Goal: Task Accomplishment & Management: Manage account settings

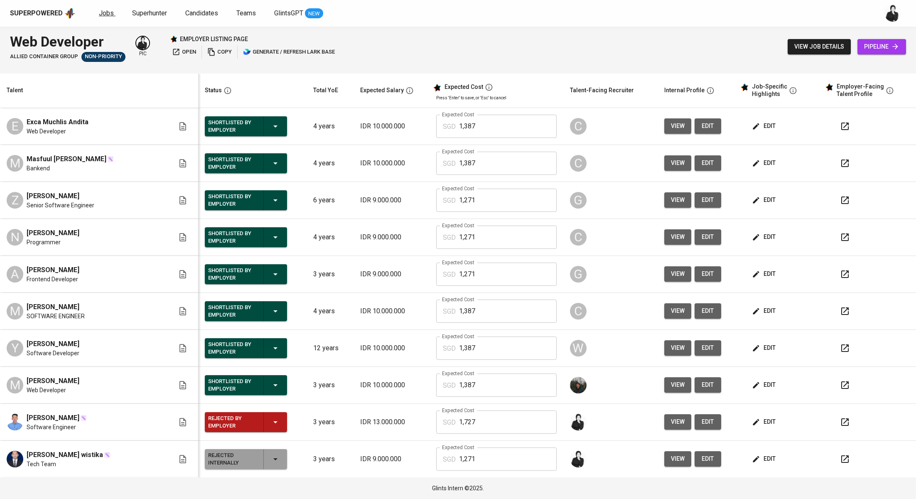
click at [111, 13] on span "Jobs" at bounding box center [106, 13] width 15 height 8
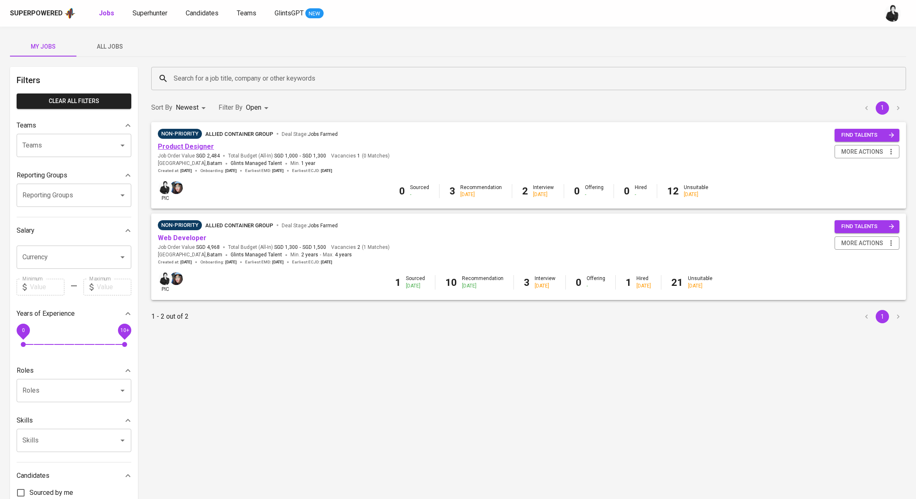
click at [197, 146] on link "Product Designer" at bounding box center [186, 146] width 56 height 8
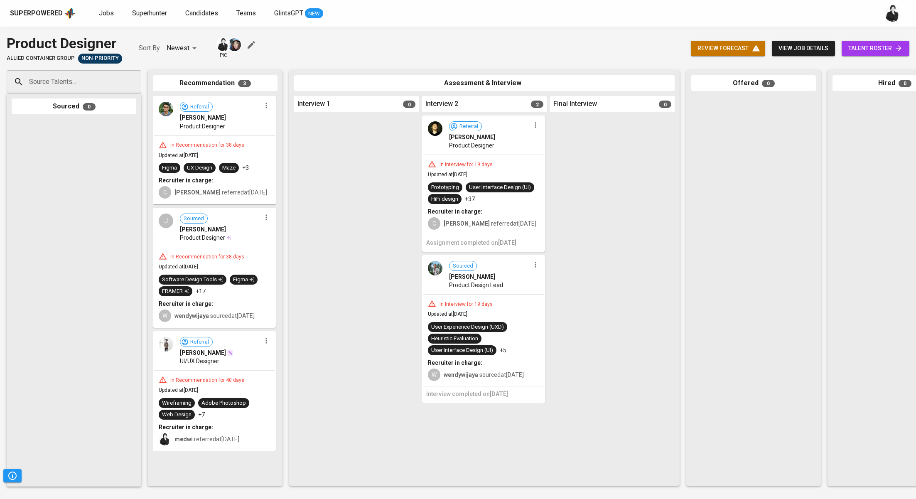
click at [895, 56] on link "talent roster" at bounding box center [875, 48] width 68 height 15
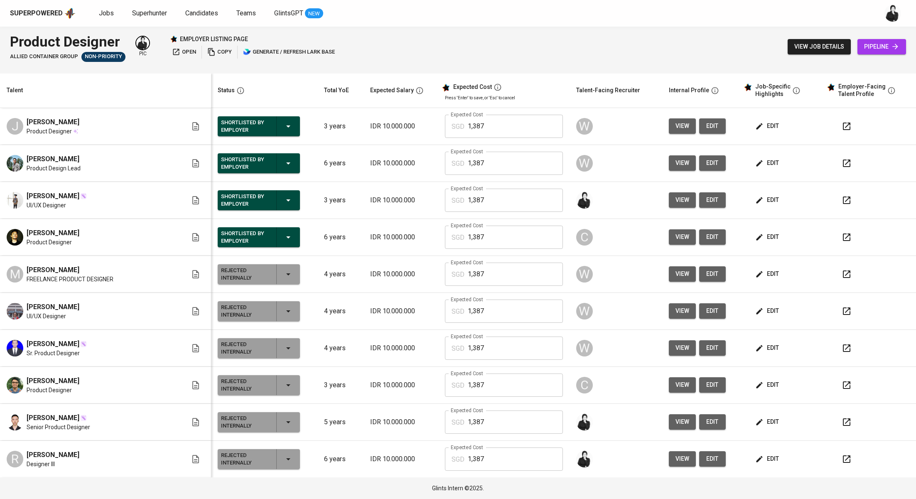
drag, startPoint x: 81, startPoint y: 121, endPoint x: 17, endPoint y: 123, distance: 64.0
click at [17, 123] on div "J Jacqlyn Liusdya Product Designer" at bounding box center [97, 126] width 181 height 18
copy span "Jacqlyn Liusdya"
click at [108, 10] on span "Jobs" at bounding box center [106, 13] width 15 height 8
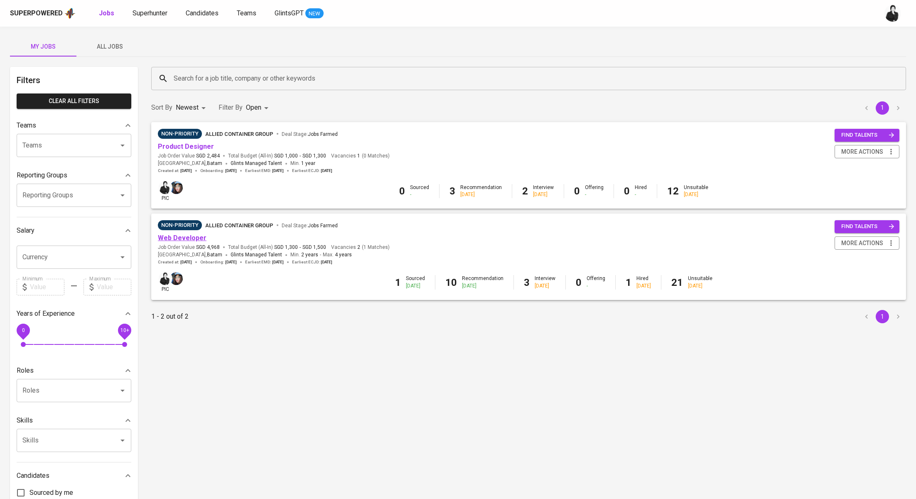
click at [184, 238] on link "Web Developer" at bounding box center [182, 238] width 49 height 8
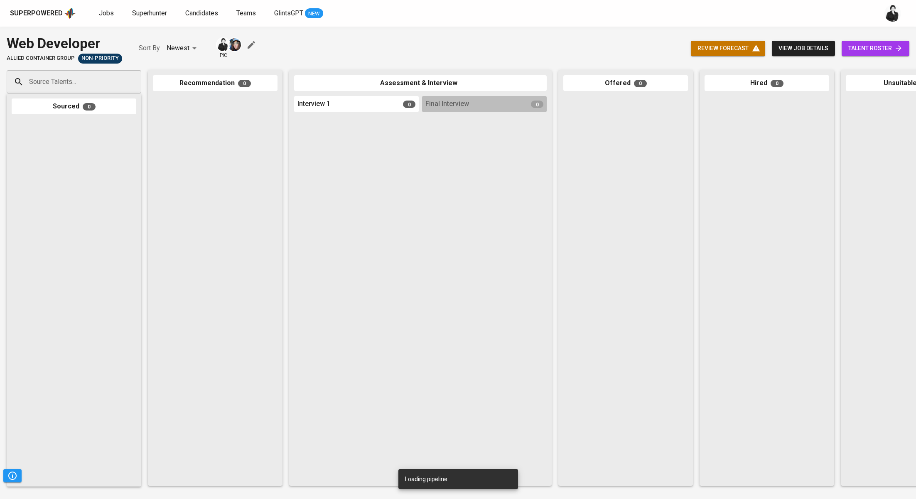
click at [852, 45] on span "talent roster" at bounding box center [875, 48] width 54 height 10
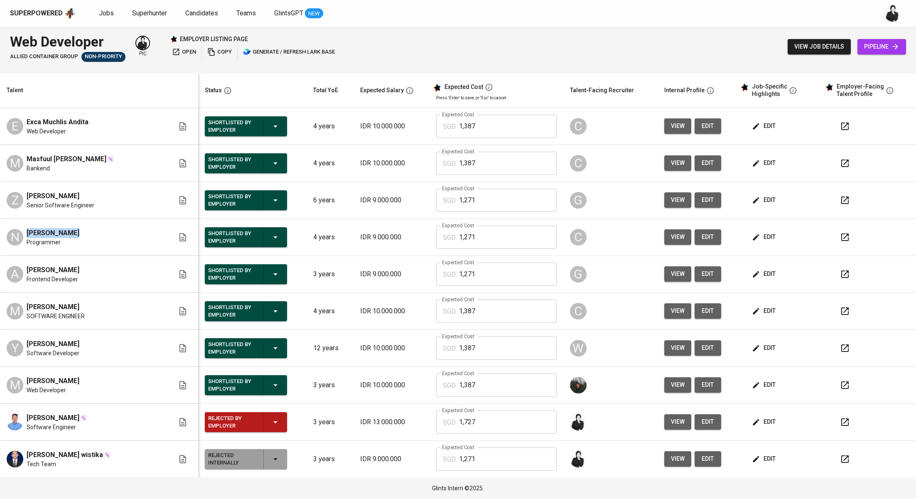
drag, startPoint x: 73, startPoint y: 233, endPoint x: 25, endPoint y: 231, distance: 47.8
click at [25, 231] on div "N Nisa Agustina Programmer" at bounding box center [91, 237] width 168 height 18
copy span "Nisa Agustina"
click at [840, 238] on icon "button" at bounding box center [845, 237] width 10 height 10
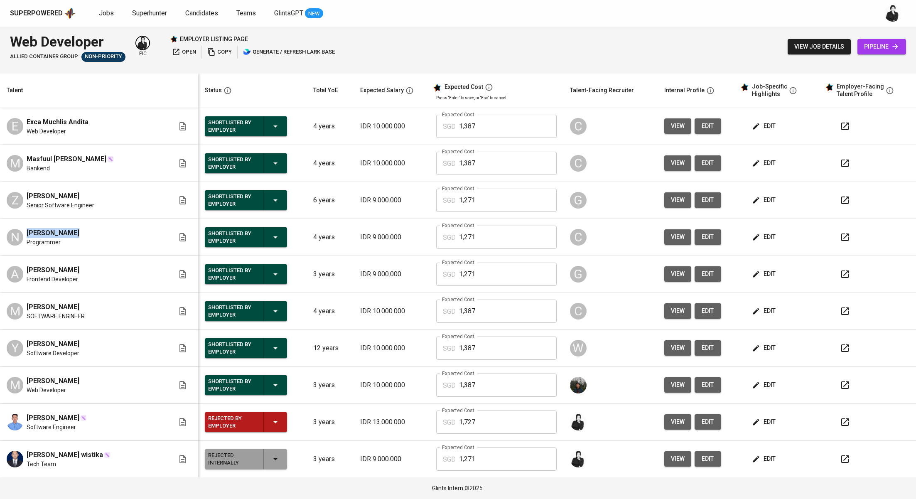
drag, startPoint x: 97, startPoint y: 271, endPoint x: 23, endPoint y: 268, distance: 74.0
click at [23, 268] on div "A Adriana Eka Prayudha Frontend Developer" at bounding box center [91, 274] width 168 height 18
copy span "Adriana Eka Prayudha"
click at [110, 9] on span "Jobs" at bounding box center [106, 13] width 15 height 8
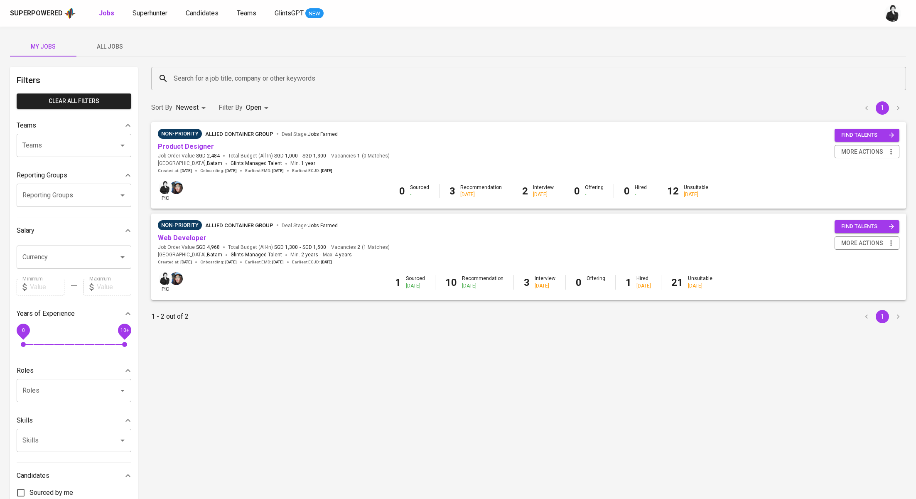
click at [112, 49] on span "All Jobs" at bounding box center [109, 47] width 56 height 10
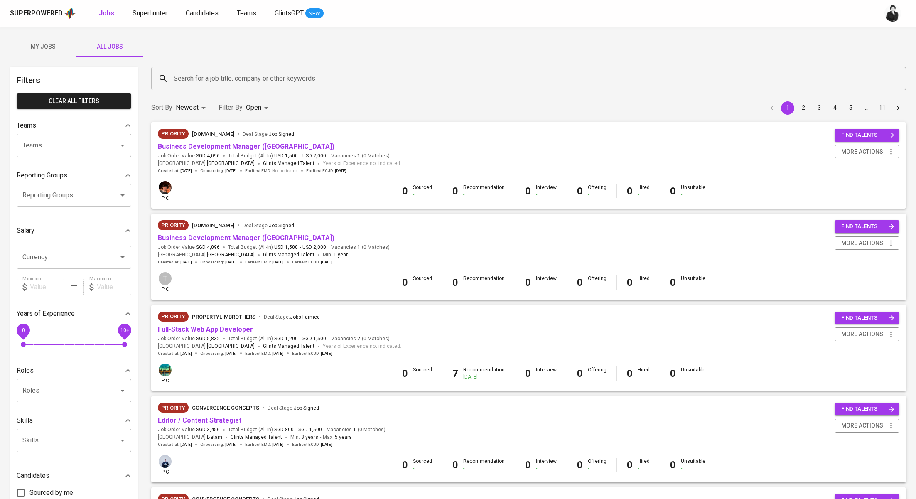
click at [54, 44] on span "My Jobs" at bounding box center [43, 47] width 56 height 10
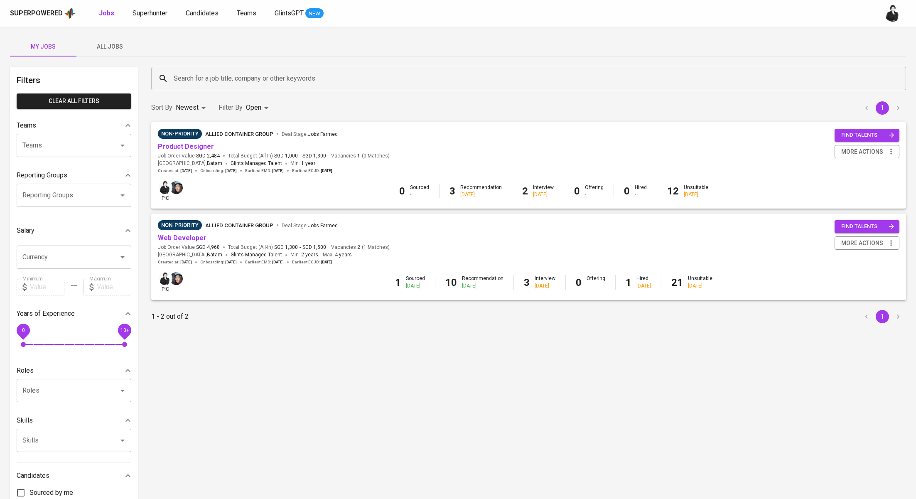
click at [211, 78] on input "Search for a job title, company or other keywords" at bounding box center [530, 79] width 718 height 16
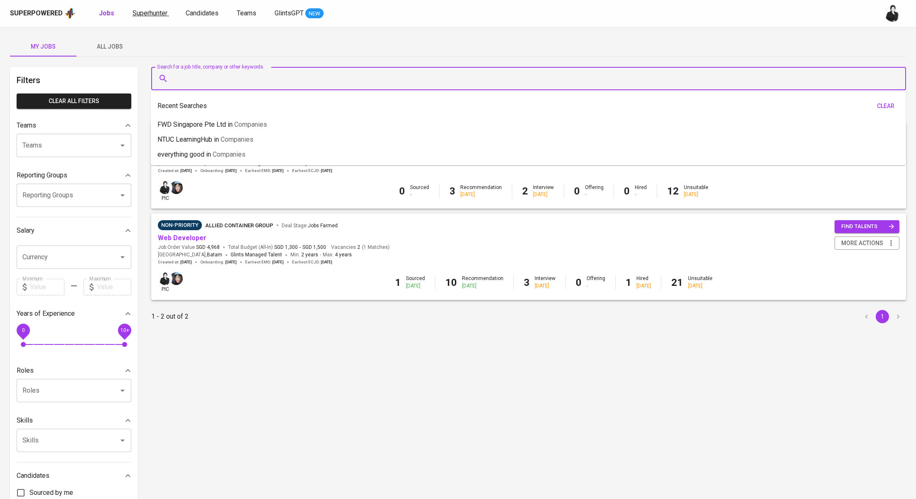
click at [139, 12] on span "Superhunter" at bounding box center [149, 13] width 35 height 8
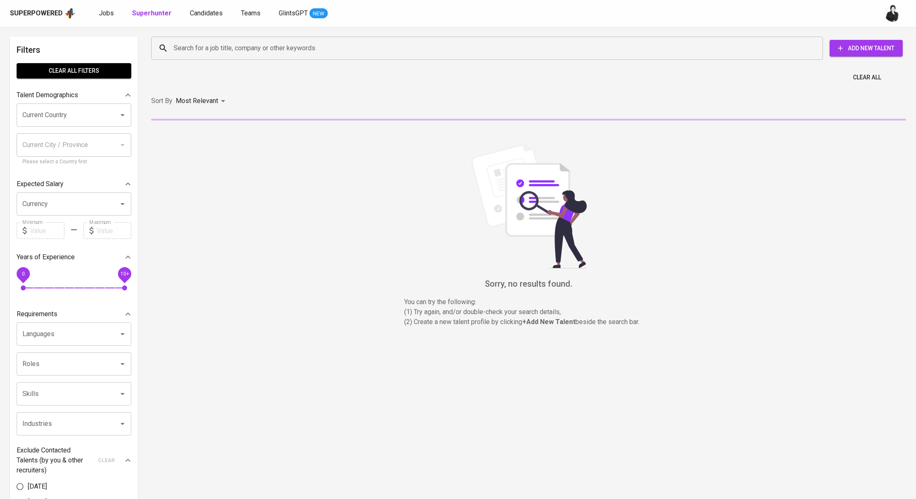
click at [238, 46] on input "Search for a job title, company or other keywords" at bounding box center [488, 48] width 635 height 16
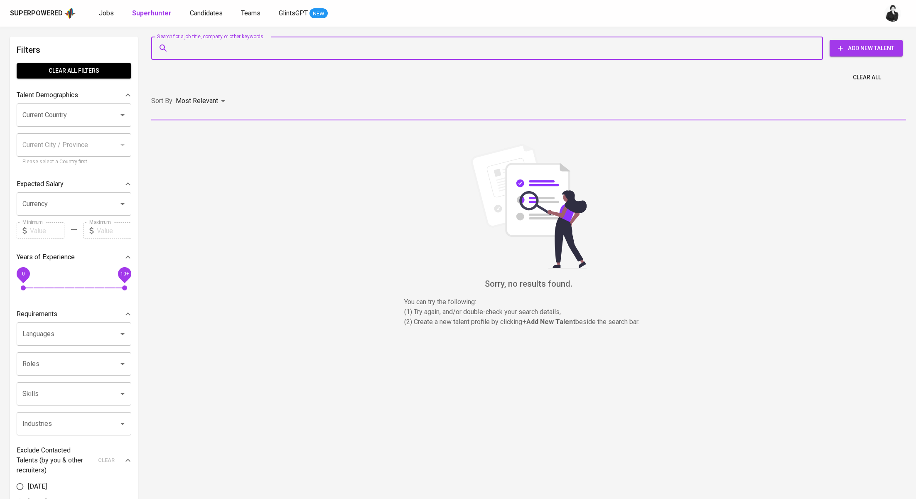
paste input "S sandraadi27@gmail.com"
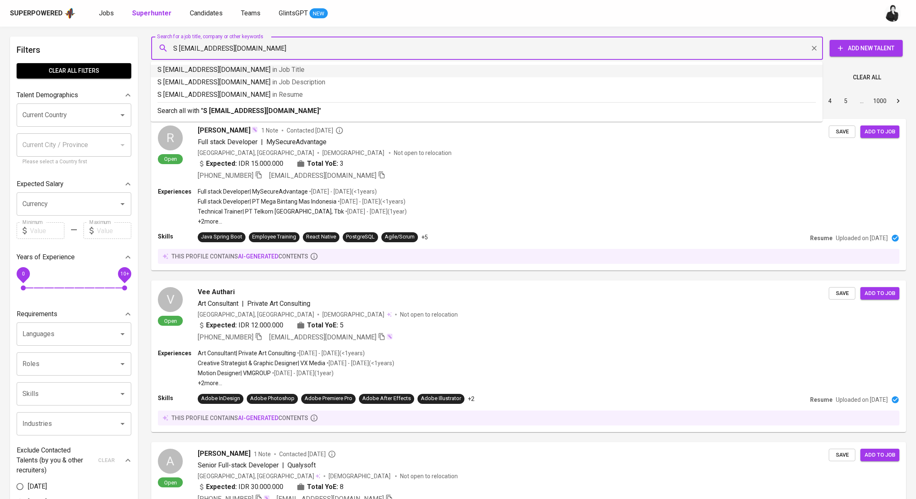
drag, startPoint x: 180, startPoint y: 51, endPoint x: 160, endPoint y: 48, distance: 20.6
click at [160, 48] on div "S sandraadi27@gmail.com Search for a job title, company or other keywords" at bounding box center [486, 48] width 671 height 23
type input "[EMAIL_ADDRESS][DOMAIN_NAME]"
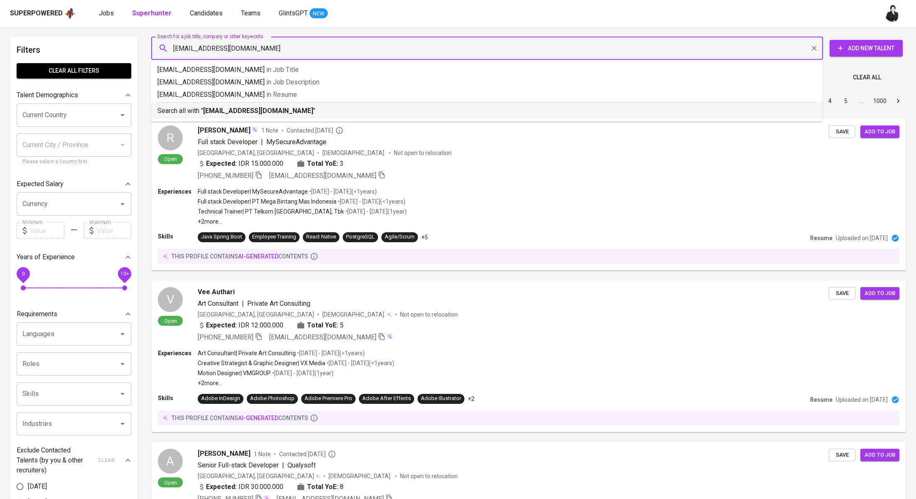
click at [236, 107] on b "[EMAIL_ADDRESS][DOMAIN_NAME]" at bounding box center [258, 111] width 110 height 8
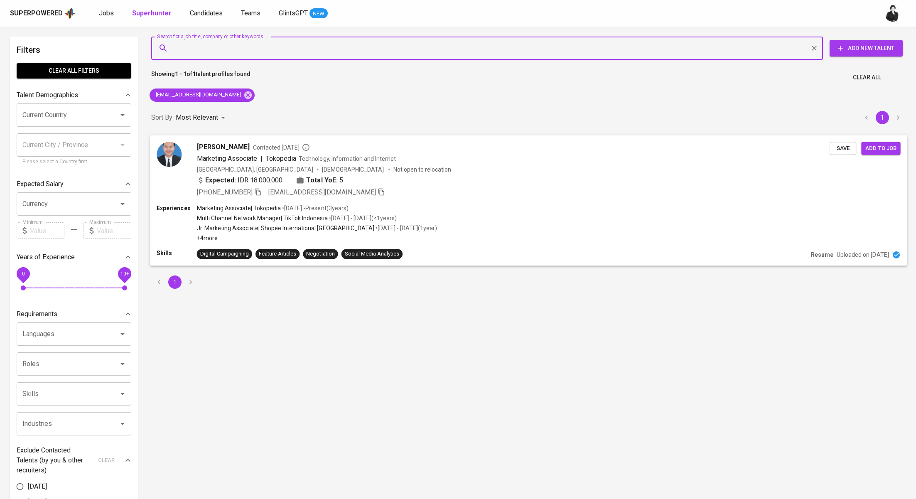
click at [251, 140] on div "Sandra ADIWIBOWO Contacted 3 years ago Marketing Associate | Tokopedia Technolo…" at bounding box center [528, 169] width 757 height 69
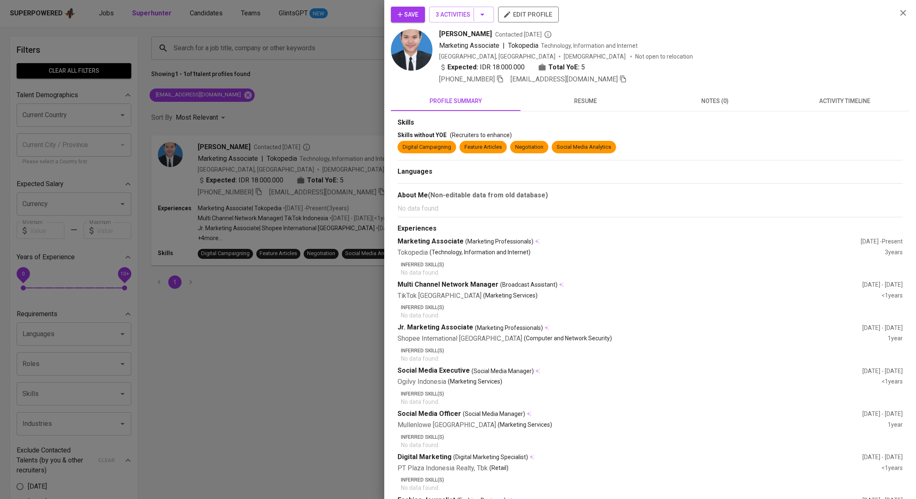
click at [854, 104] on span "activity timeline" at bounding box center [844, 101] width 120 height 10
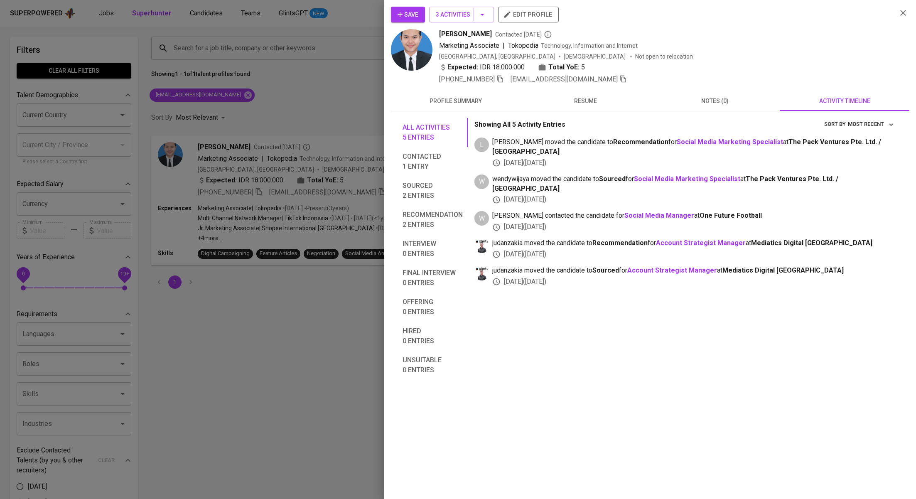
click at [421, 21] on button "Save" at bounding box center [408, 15] width 34 height 16
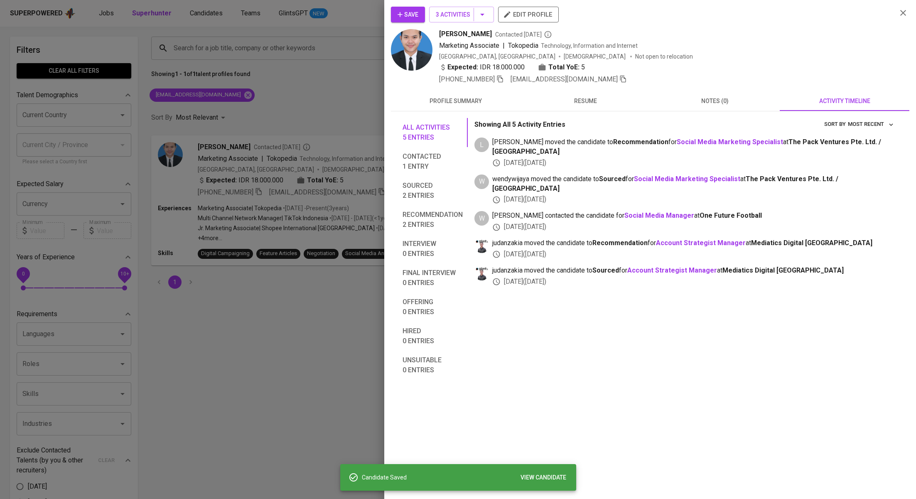
click at [348, 99] on div at bounding box center [458, 249] width 916 height 499
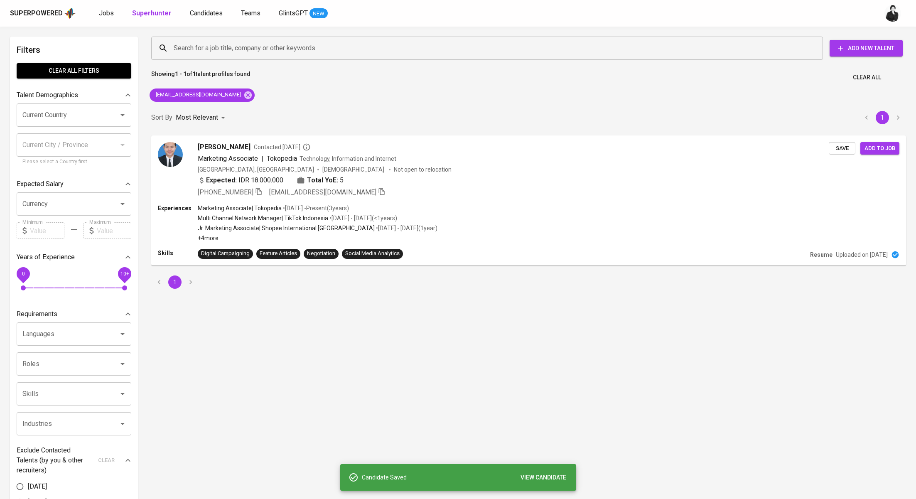
click at [204, 15] on span "Candidates" at bounding box center [206, 13] width 33 height 8
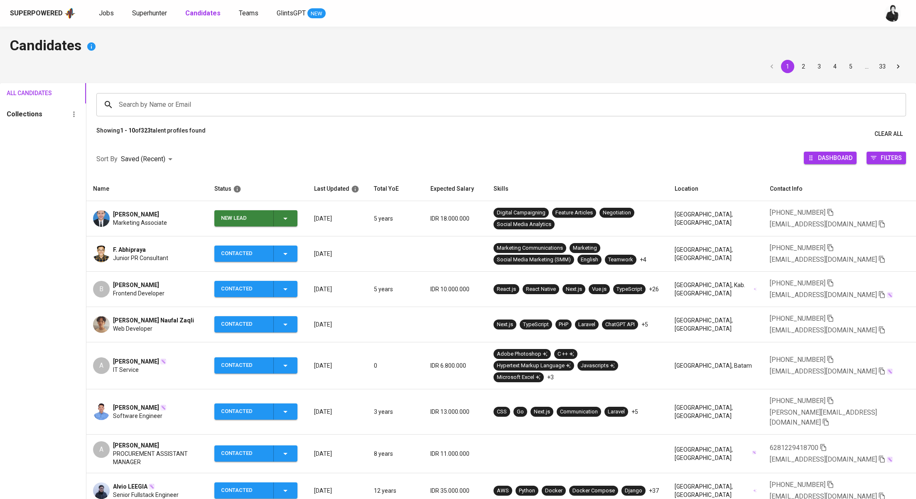
click at [297, 224] on button "New Lead" at bounding box center [255, 218] width 83 height 16
click at [260, 257] on li "Contacted" at bounding box center [259, 253] width 83 height 15
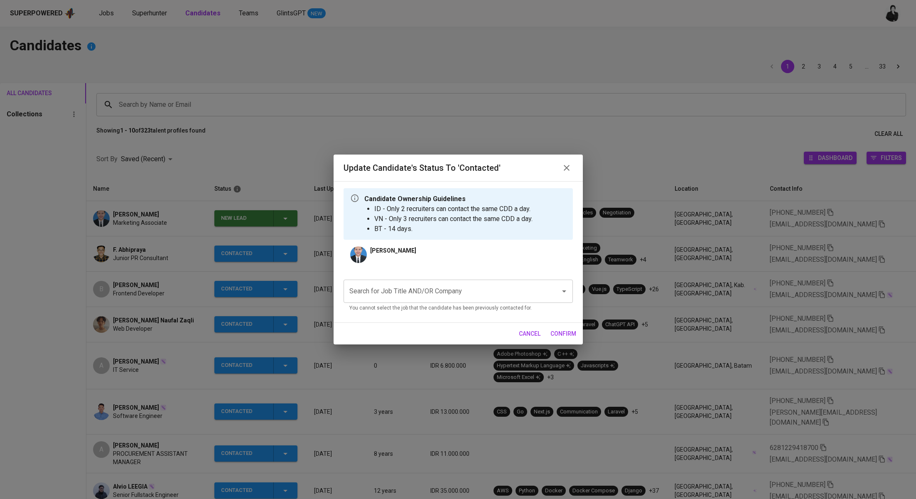
click at [406, 281] on div "Search for Job Title AND/OR Company" at bounding box center [457, 290] width 229 height 23
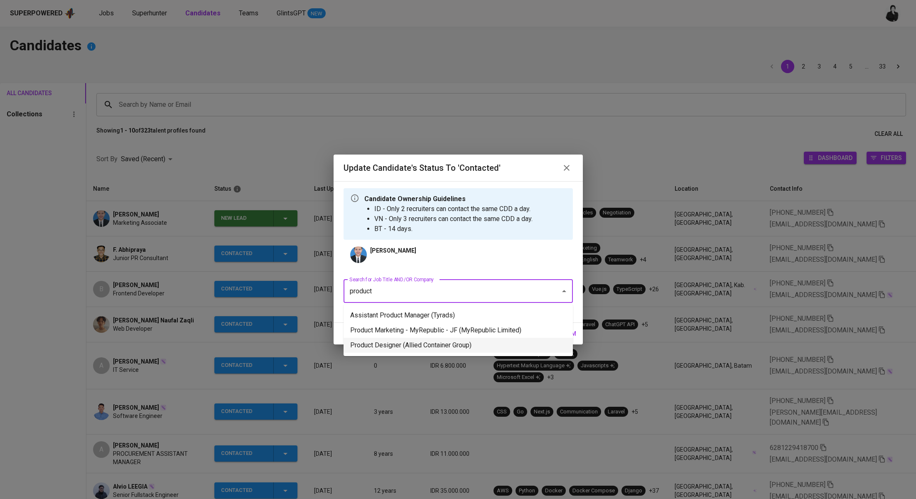
click at [470, 344] on li "Product Designer (Allied Container Group)" at bounding box center [457, 345] width 229 height 15
type input "product"
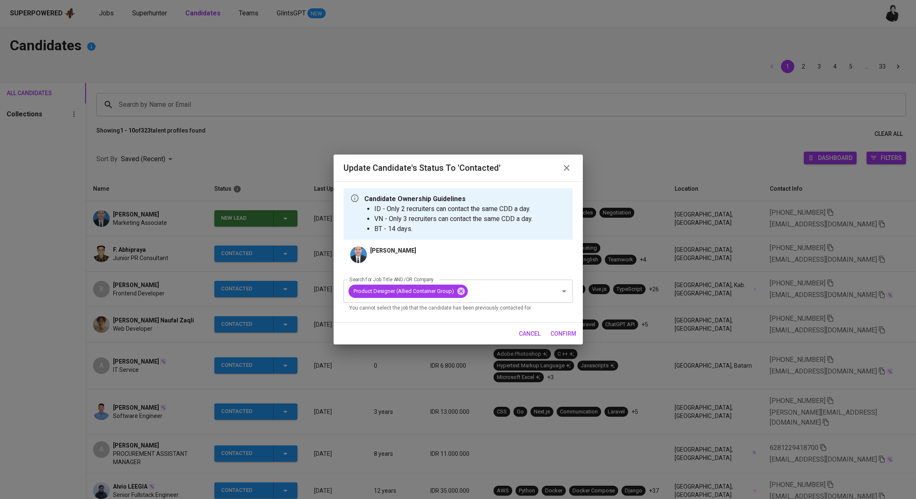
click at [564, 332] on span "confirm" at bounding box center [563, 333] width 26 height 10
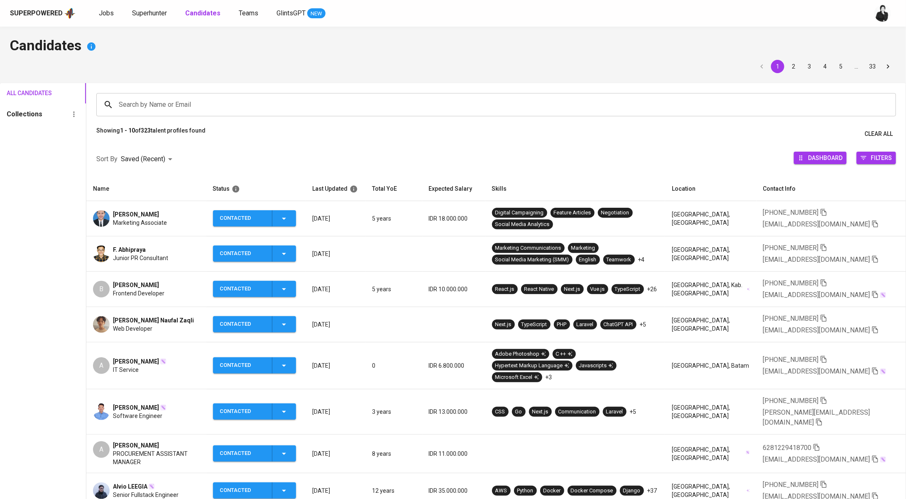
click at [147, 19] on div "Superpowered Jobs Superhunter Candidates Teams GlintsGPT NEW" at bounding box center [440, 13] width 860 height 12
click at [150, 15] on span "Superhunter" at bounding box center [149, 13] width 35 height 8
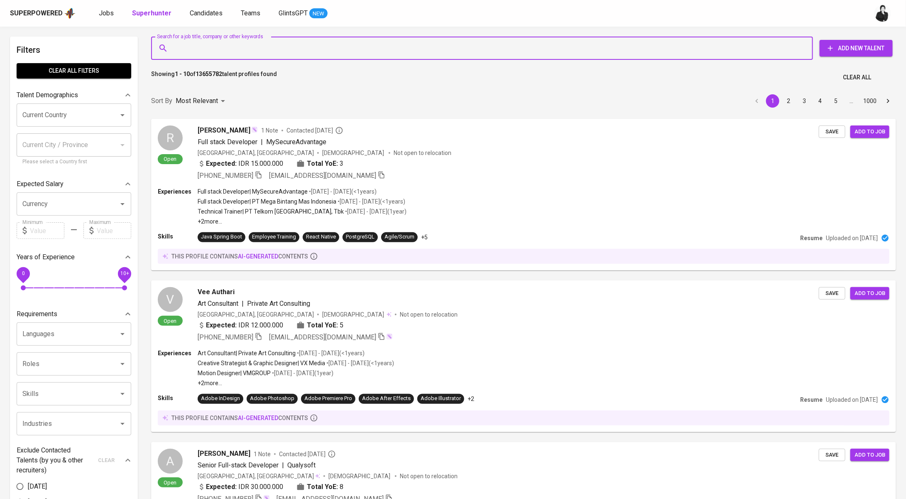
click at [273, 53] on input "Search for a job title, company or other keywords" at bounding box center [483, 48] width 625 height 16
paste input "octoprima93@gmail.com"
type input "octoprima93@gmail.com"
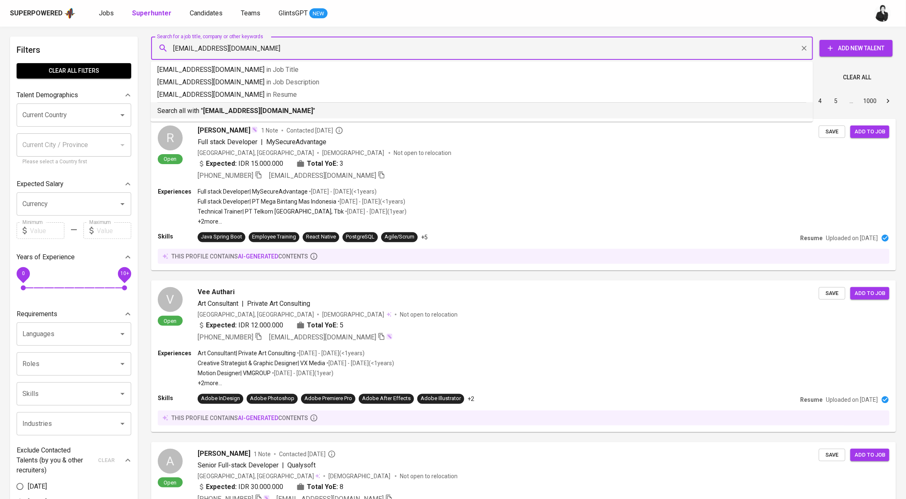
drag, startPoint x: 275, startPoint y: 108, endPoint x: 224, endPoint y: 73, distance: 61.5
click at [275, 108] on b "octoprima93@gmail.com" at bounding box center [258, 111] width 110 height 8
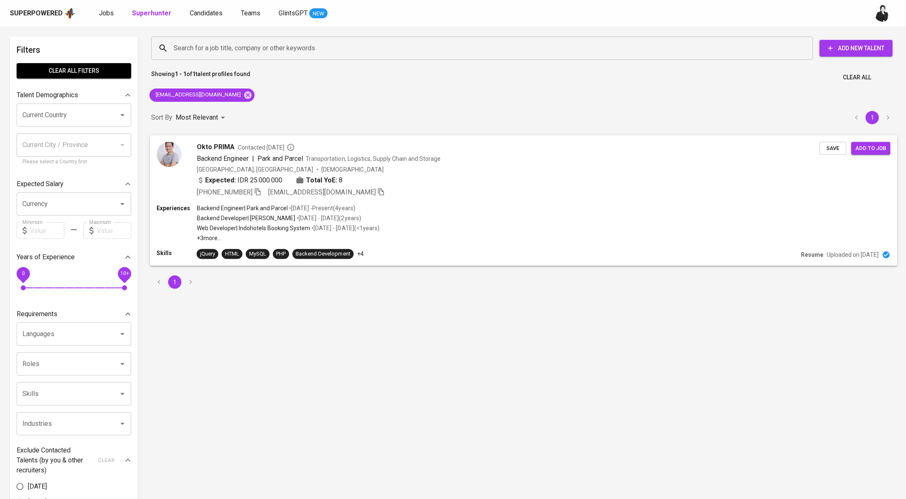
click at [279, 141] on div "Okto PRIMA Contacted 3 years ago Backend Engineer | Park and Parcel Transportat…" at bounding box center [523, 169] width 747 height 69
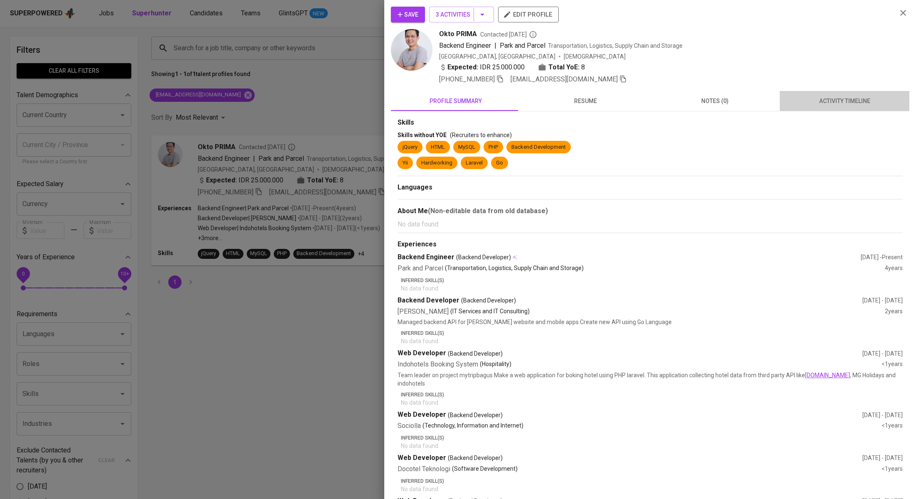
click at [849, 99] on span "activity timeline" at bounding box center [844, 101] width 120 height 10
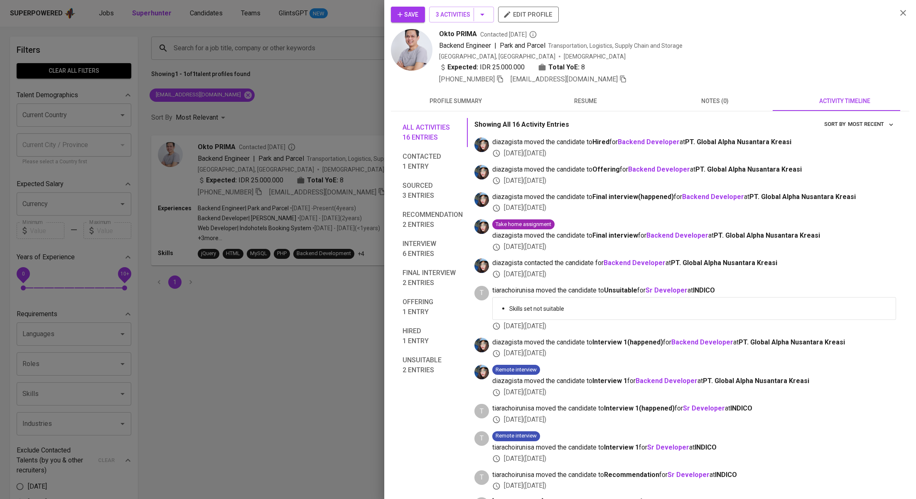
click at [300, 81] on div at bounding box center [458, 249] width 916 height 499
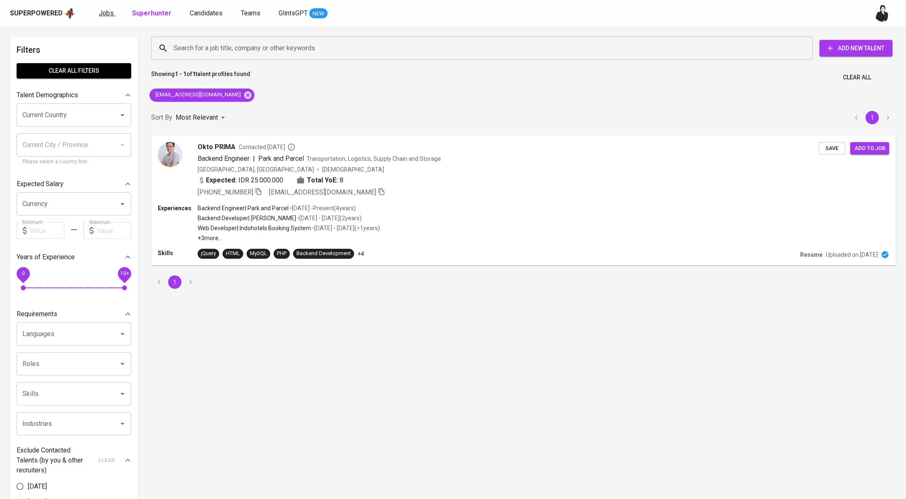
click at [104, 15] on span "Jobs" at bounding box center [106, 13] width 15 height 8
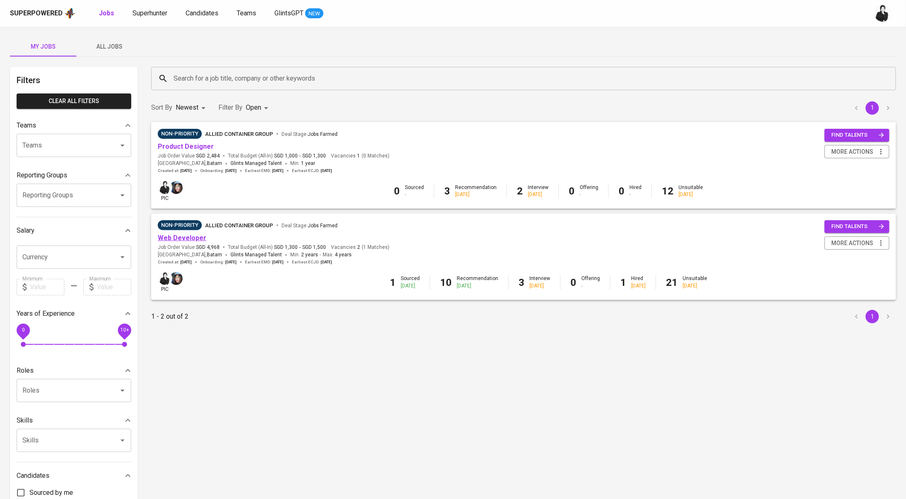
click at [189, 238] on link "Web Developer" at bounding box center [182, 238] width 49 height 8
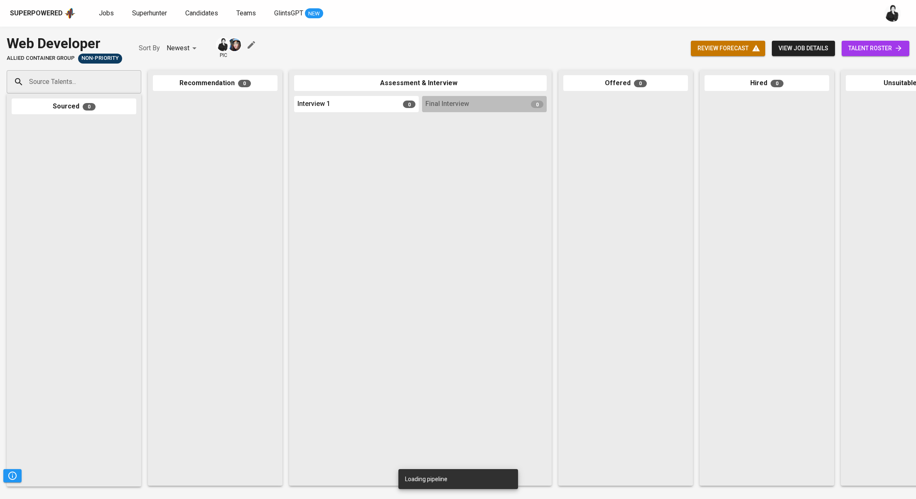
click at [885, 49] on span "talent roster" at bounding box center [875, 48] width 54 height 10
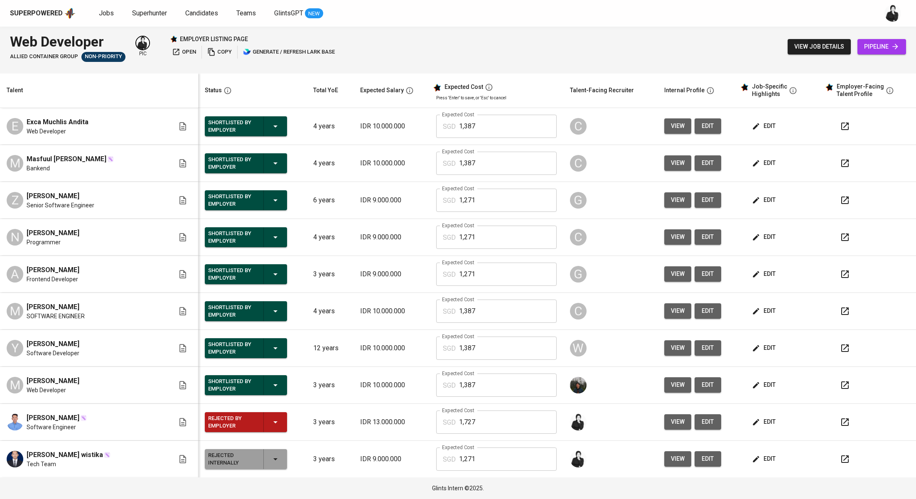
click at [752, 267] on button "edit" at bounding box center [764, 273] width 29 height 15
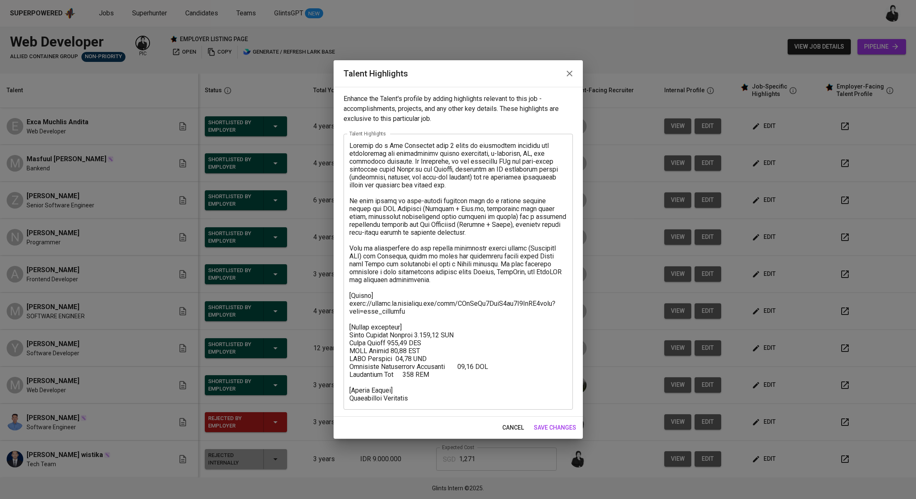
click at [573, 80] on button "button" at bounding box center [569, 74] width 20 height 20
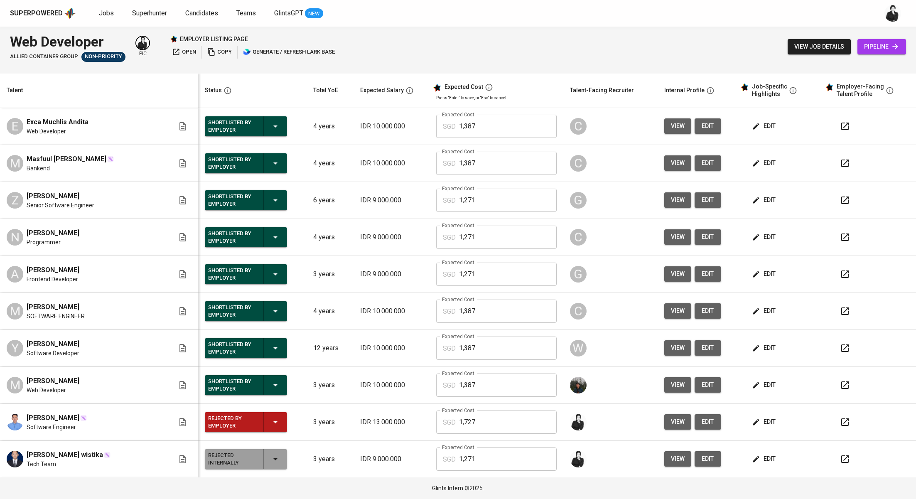
click at [835, 279] on button "button" at bounding box center [845, 274] width 20 height 20
click at [147, 8] on link "Superhunter" at bounding box center [150, 13] width 37 height 10
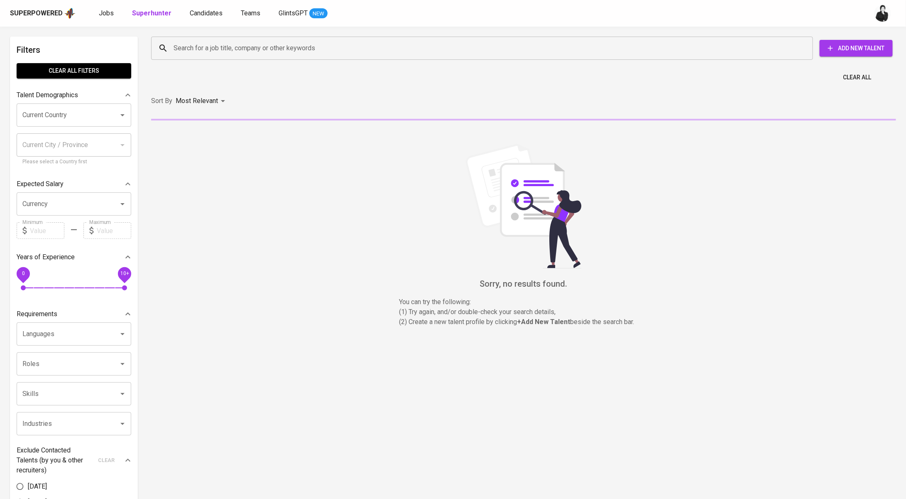
click at [214, 47] on input "Search for a job title, company or other keywords" at bounding box center [483, 48] width 625 height 16
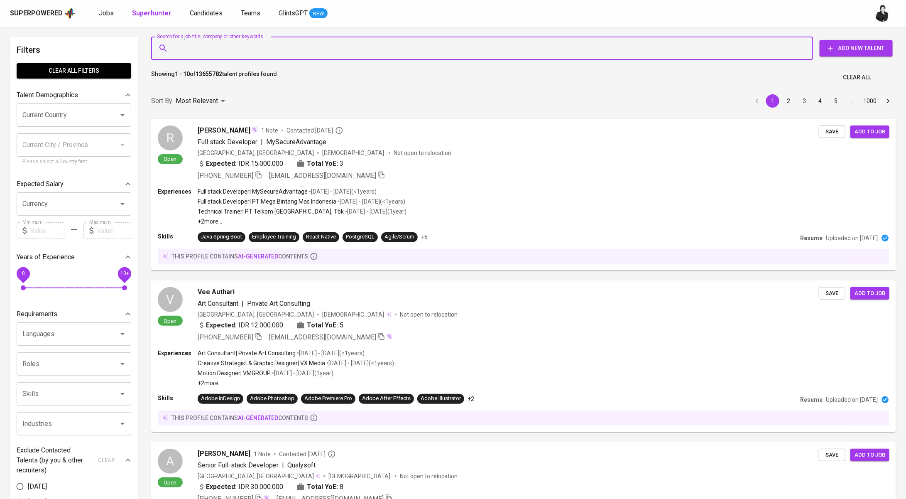
click at [244, 51] on input "Search for a job title, company or other keywords" at bounding box center [483, 48] width 625 height 16
paste input "[EMAIL_ADDRESS][DOMAIN_NAME]"
type input "[EMAIL_ADDRESS][DOMAIN_NAME]"
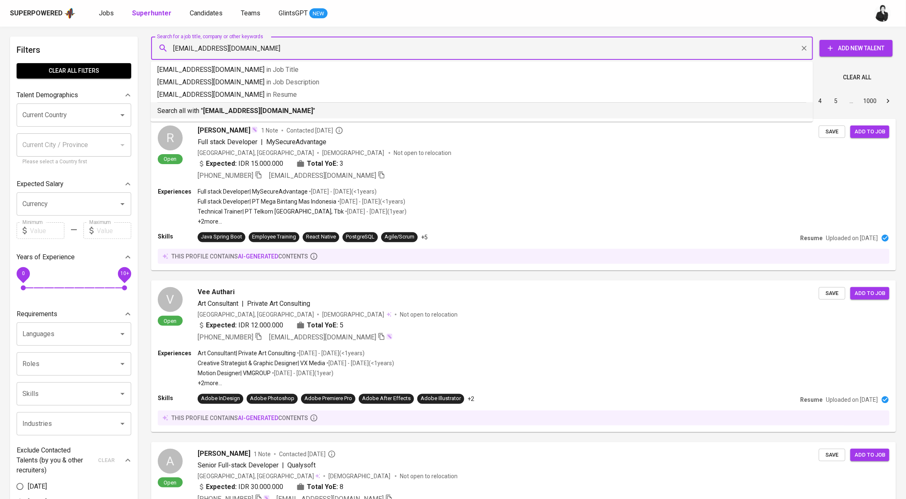
click at [249, 108] on b "[EMAIL_ADDRESS][DOMAIN_NAME]" at bounding box center [258, 111] width 110 height 8
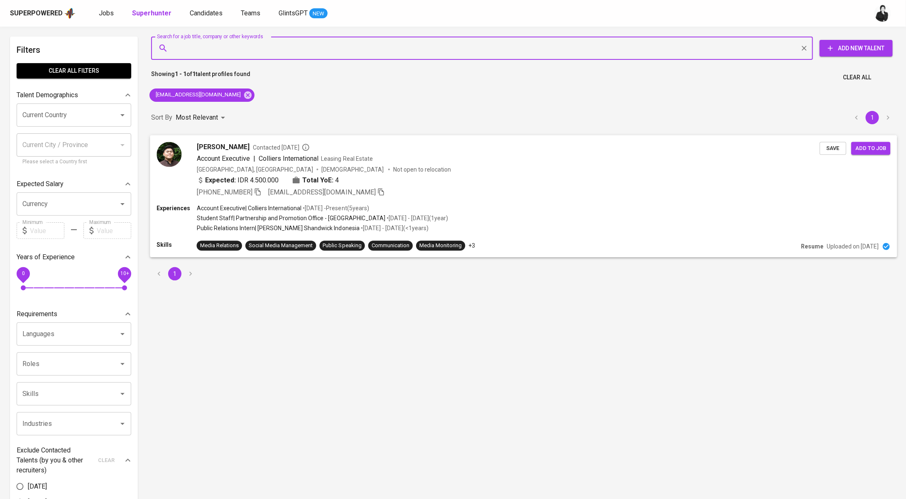
click at [293, 143] on span "Contacted 2 years ago" at bounding box center [281, 147] width 57 height 8
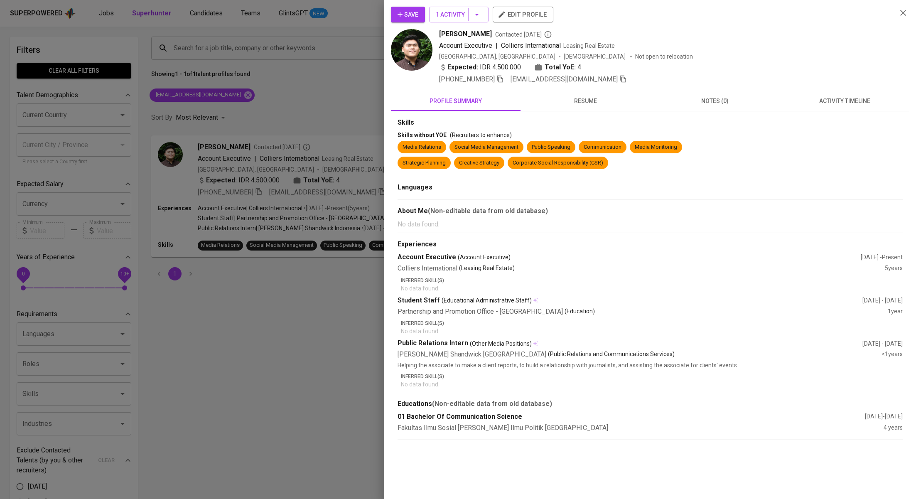
click at [836, 104] on span "activity timeline" at bounding box center [844, 101] width 120 height 10
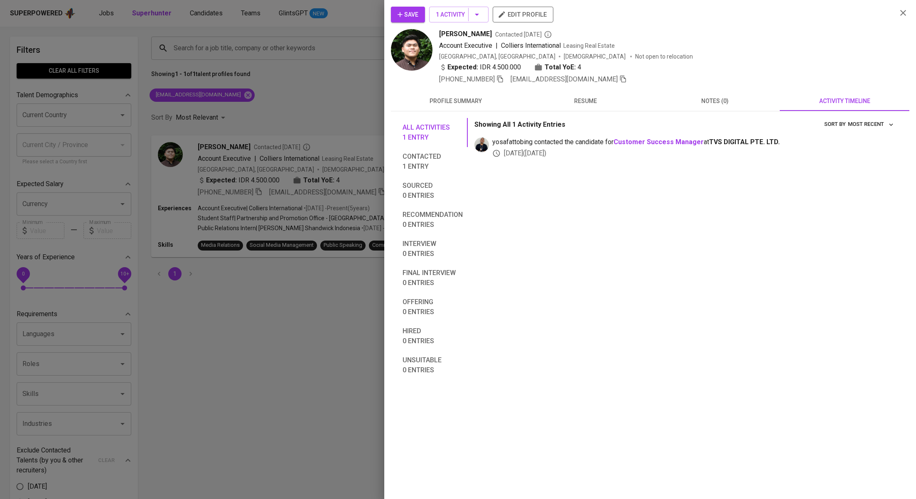
click at [412, 11] on span "Save" at bounding box center [407, 15] width 21 height 10
click at [332, 95] on div at bounding box center [458, 249] width 916 height 499
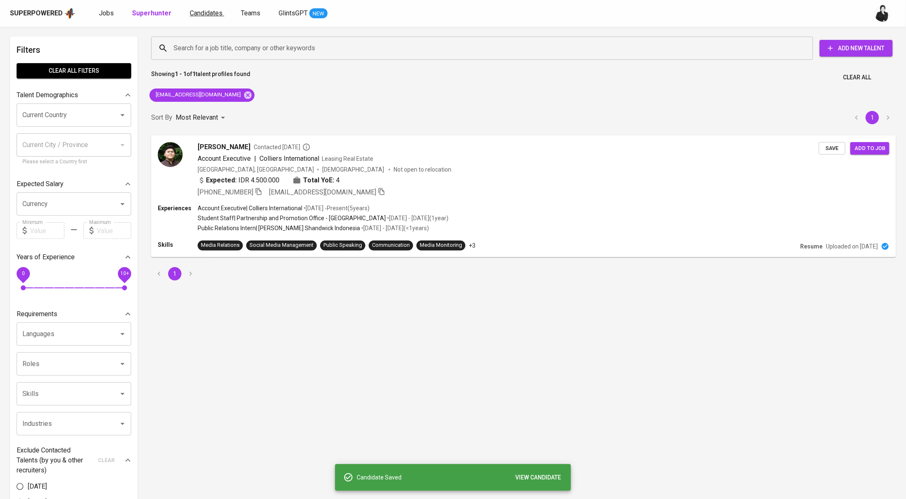
click at [204, 17] on link "Candidates" at bounding box center [207, 13] width 34 height 10
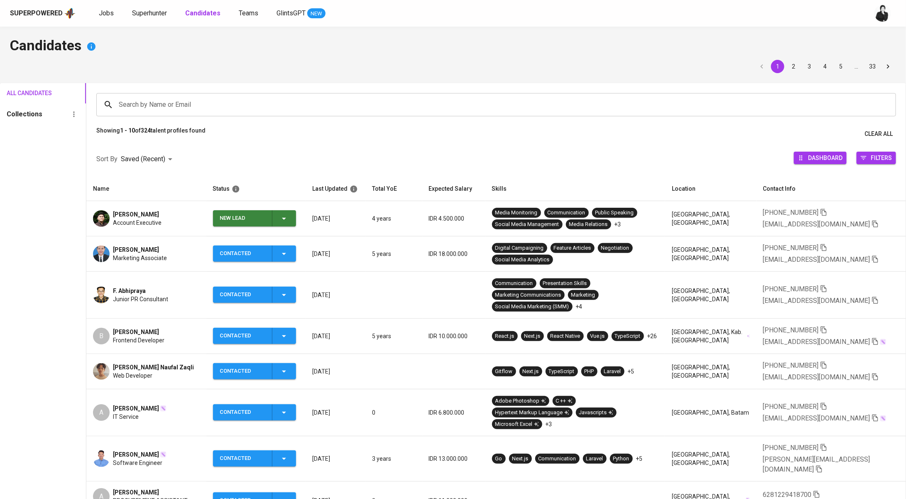
click at [293, 221] on span "New Lead" at bounding box center [254, 218] width 76 height 16
click at [272, 253] on li "Contacted" at bounding box center [257, 253] width 83 height 15
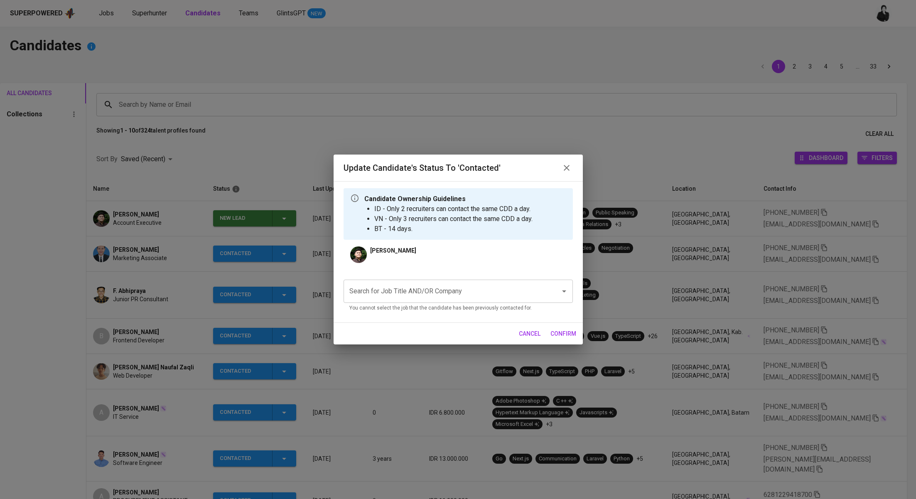
click at [423, 289] on input "Search for Job Title AND/OR Company" at bounding box center [446, 291] width 198 height 16
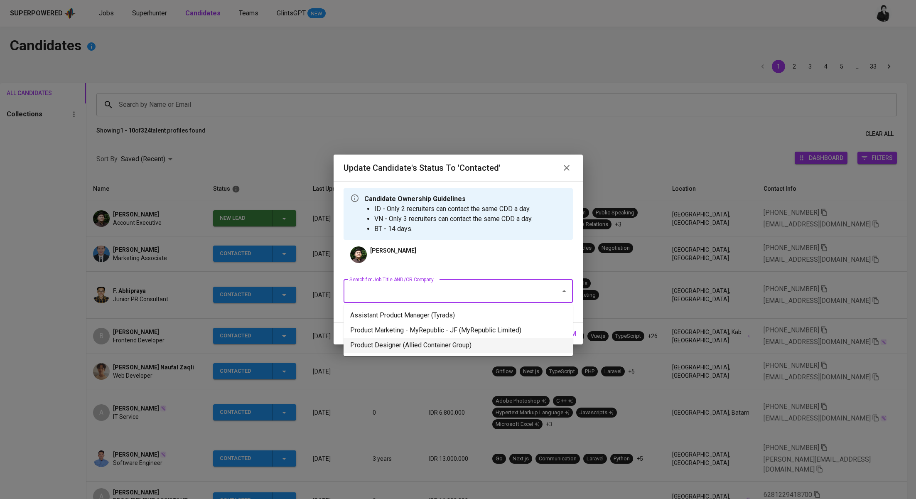
click at [440, 345] on li "Product Designer (Allied Container Group)" at bounding box center [457, 345] width 229 height 15
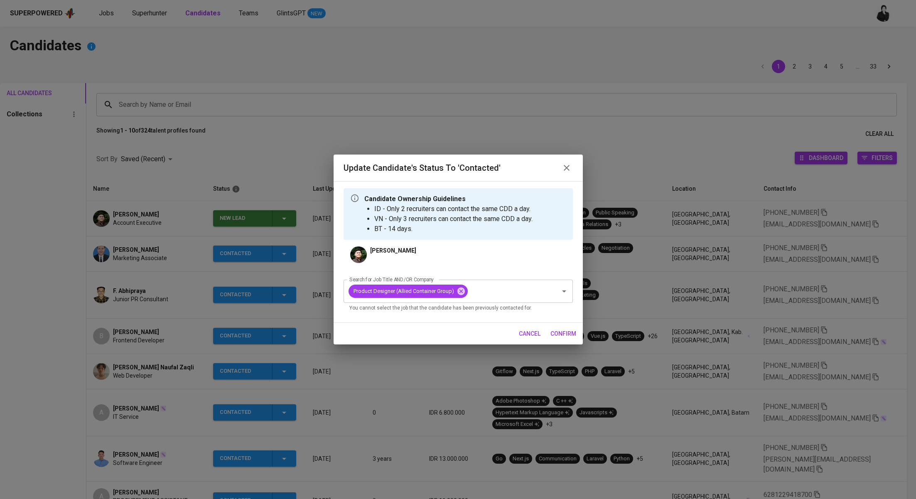
click at [559, 334] on span "confirm" at bounding box center [563, 333] width 26 height 10
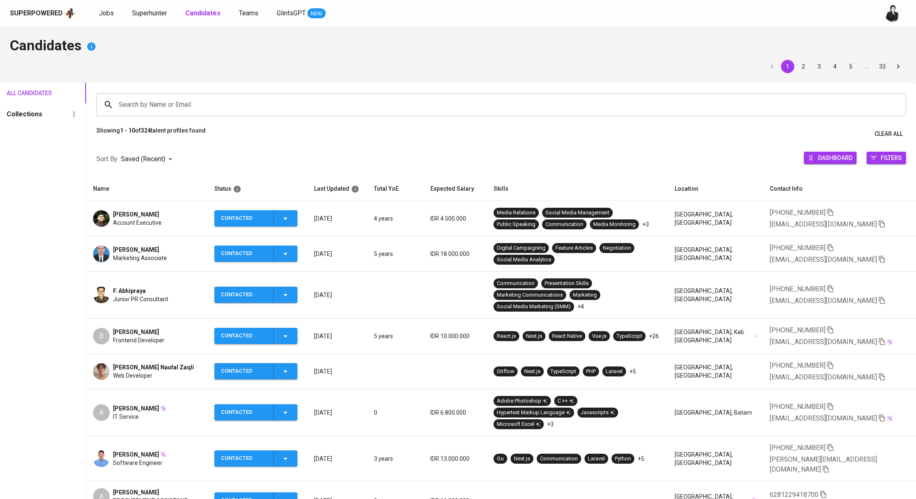
click at [239, 109] on input "Search by Name or Email" at bounding box center [503, 105] width 773 height 16
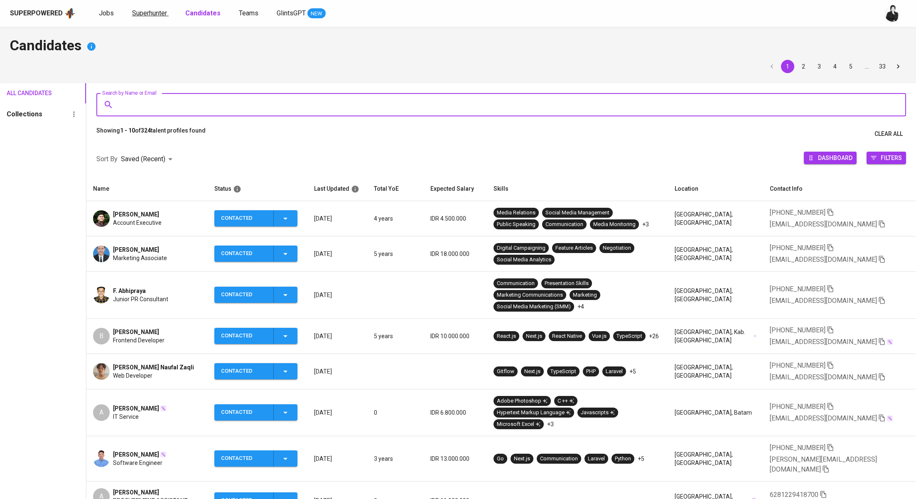
click at [156, 10] on span "Superhunter" at bounding box center [149, 13] width 35 height 8
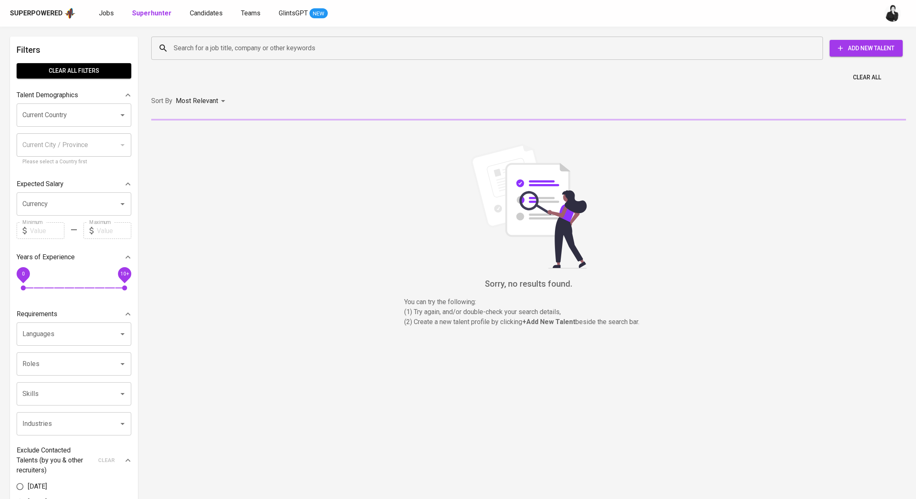
click at [336, 48] on input "Search for a job title, company or other keywords" at bounding box center [488, 48] width 635 height 16
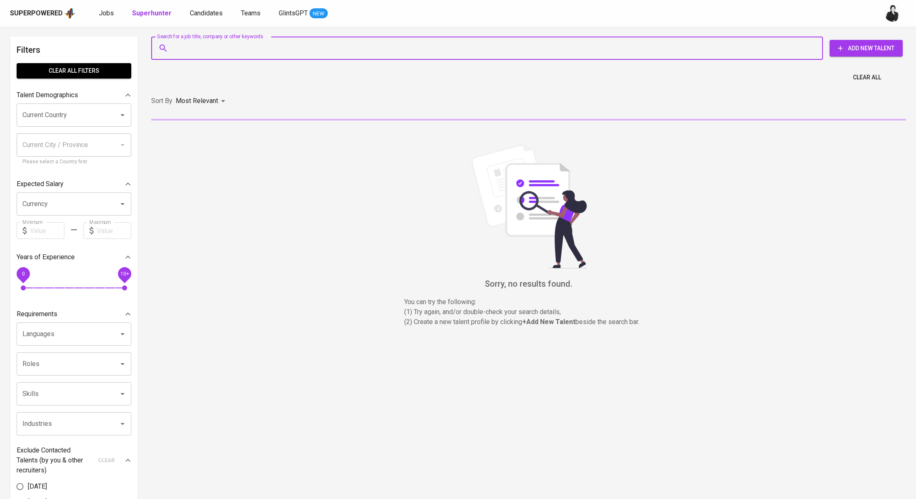
paste input "[EMAIL_ADDRESS][DOMAIN_NAME]"
type input "[EMAIL_ADDRESS][DOMAIN_NAME]"
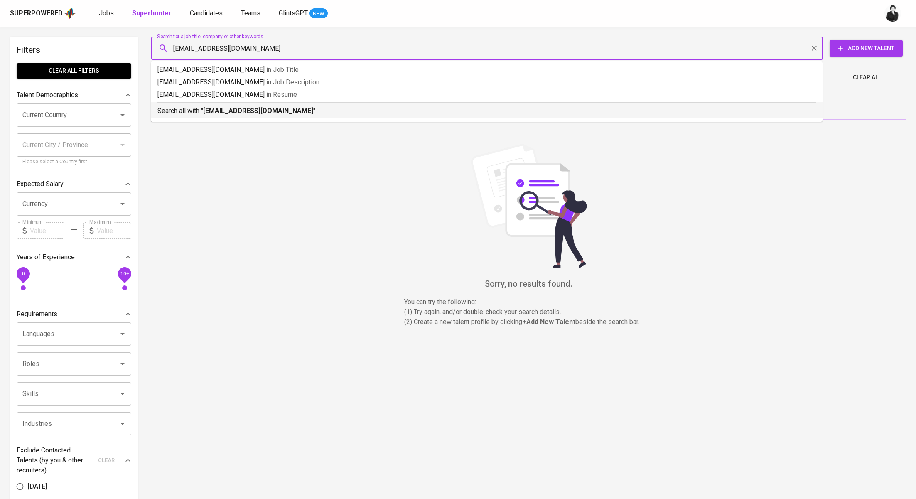
click at [296, 109] on p "Search all with " [EMAIL_ADDRESS][DOMAIN_NAME] "" at bounding box center [486, 111] width 658 height 10
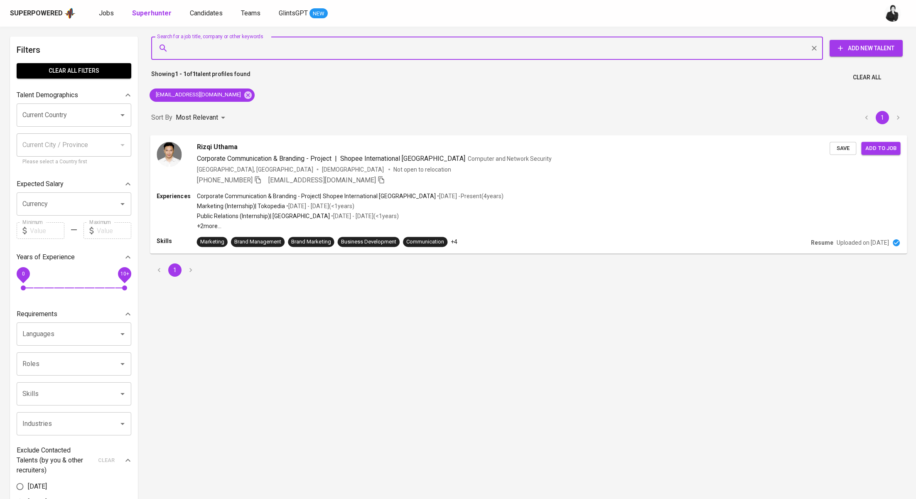
click at [233, 146] on span "Rizqi Uthama" at bounding box center [217, 147] width 41 height 10
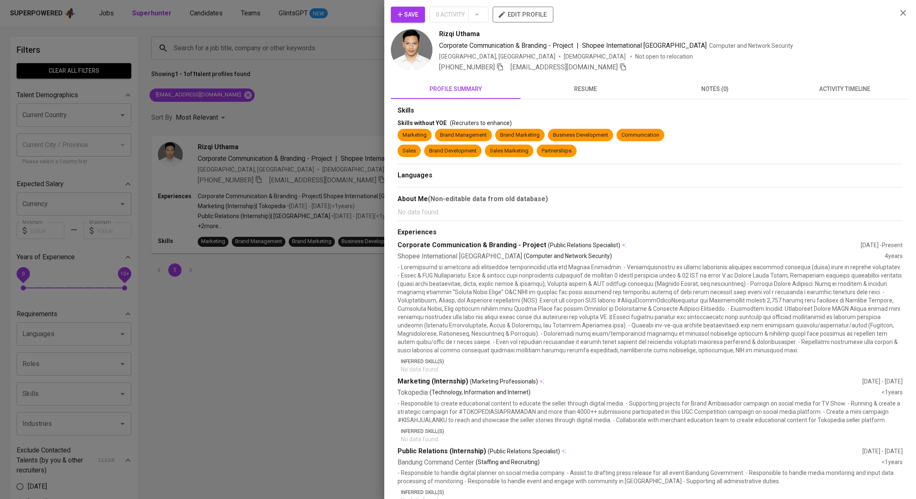
click at [865, 84] on span "activity timeline" at bounding box center [844, 89] width 120 height 10
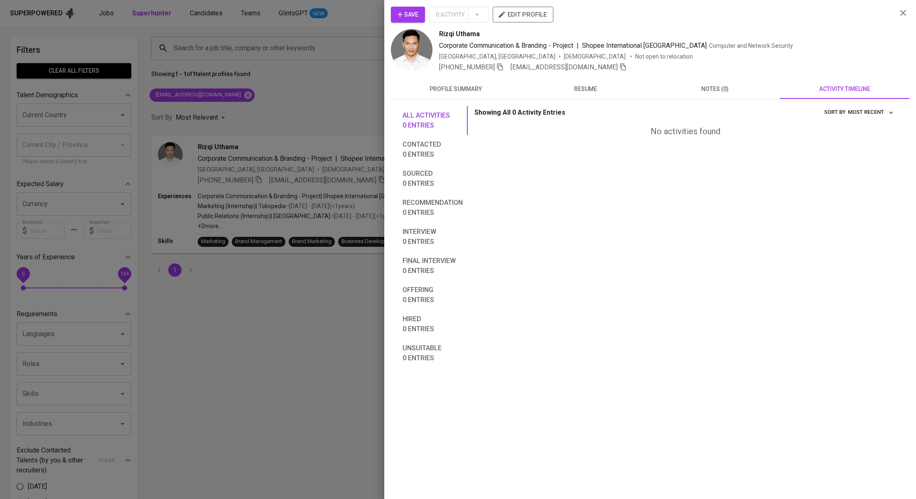
click at [409, 22] on div "Save 0 Activity edit profile" at bounding box center [640, 18] width 499 height 22
click at [407, 20] on button "Save" at bounding box center [408, 15] width 34 height 16
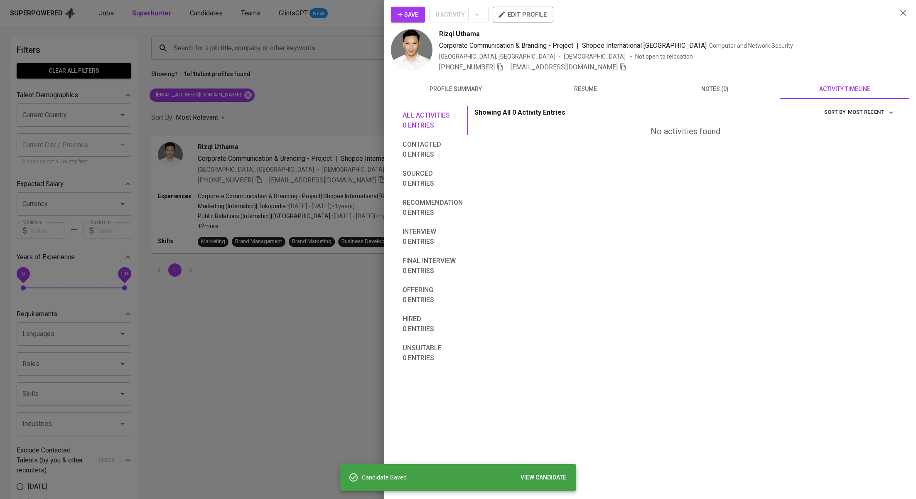
click at [296, 108] on div at bounding box center [458, 249] width 916 height 499
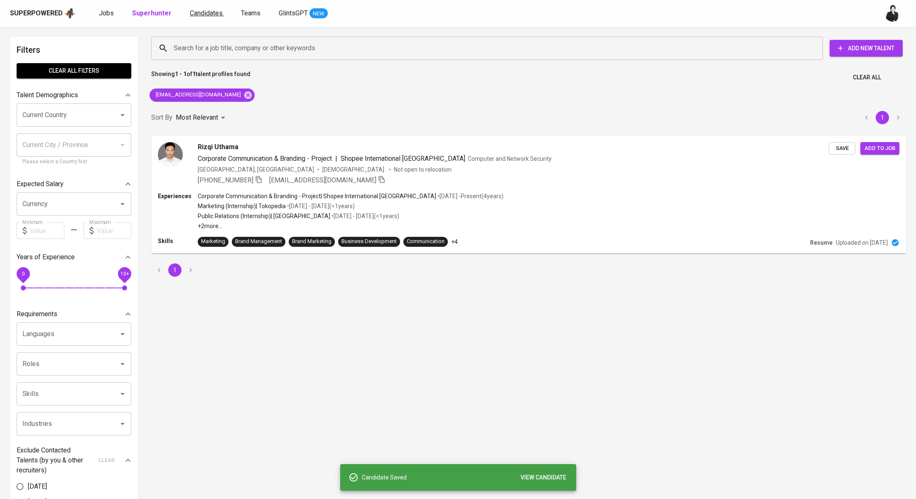
click at [204, 18] on link "Candidates" at bounding box center [207, 13] width 34 height 10
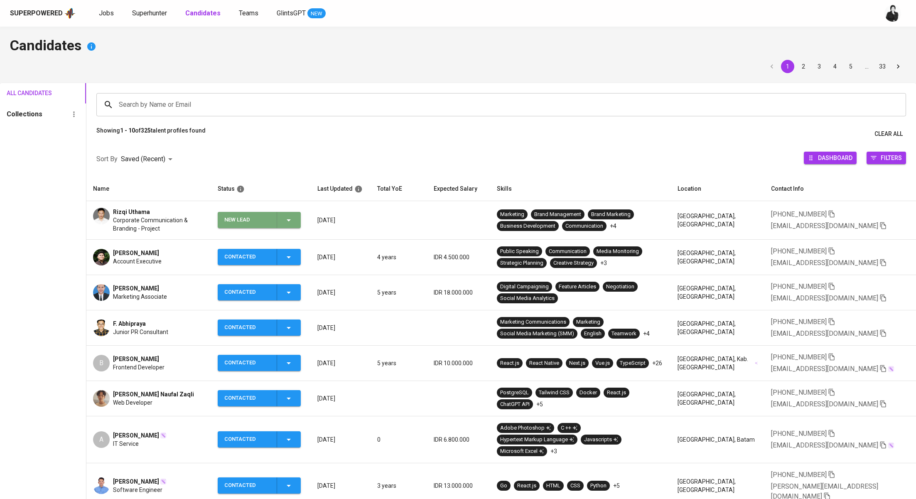
click at [294, 218] on icon "button" at bounding box center [289, 220] width 10 height 10
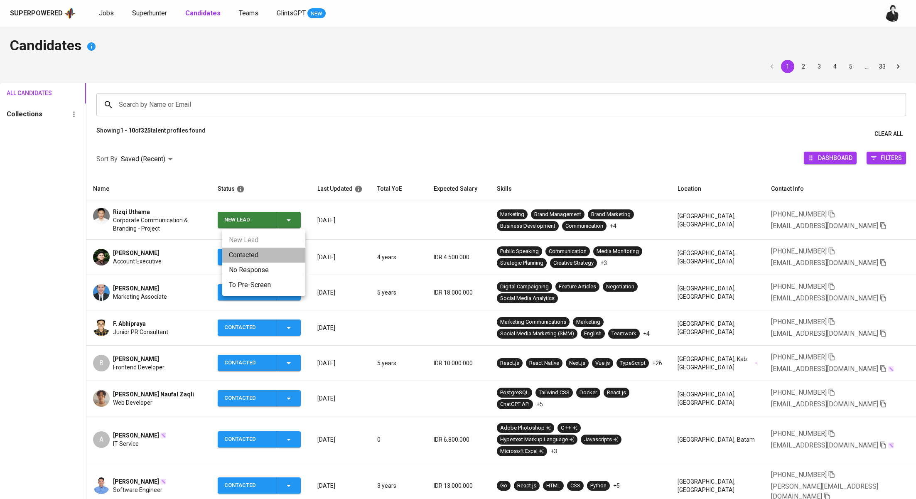
click at [265, 253] on li "Contacted" at bounding box center [263, 254] width 83 height 15
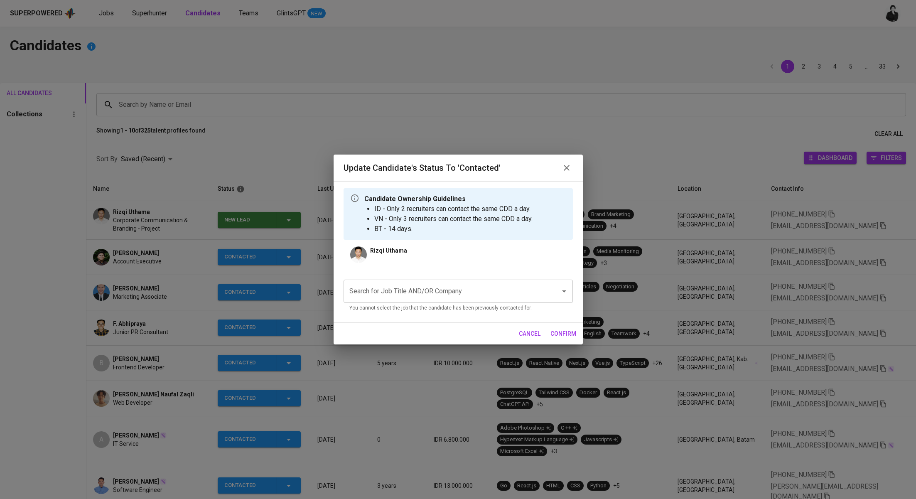
click at [428, 287] on input "Search for Job Title AND/OR Company" at bounding box center [446, 291] width 198 height 16
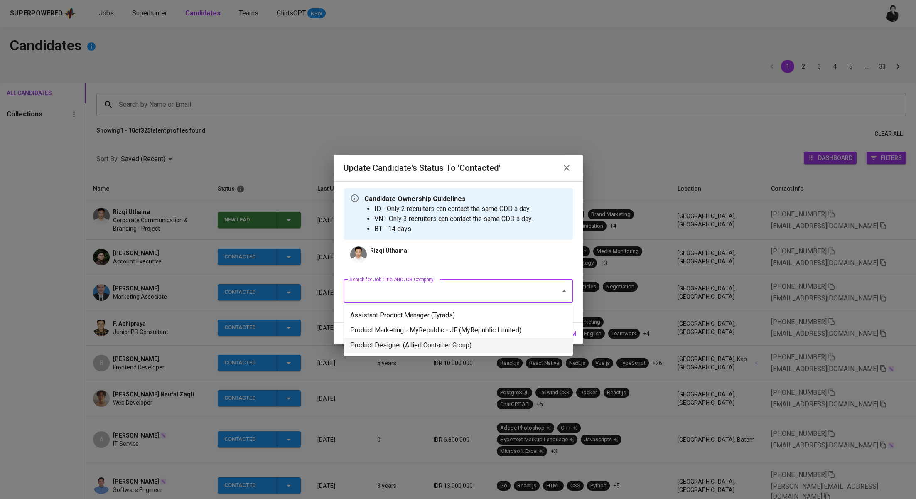
click at [441, 345] on li "Product Designer (Allied Container Group)" at bounding box center [457, 345] width 229 height 15
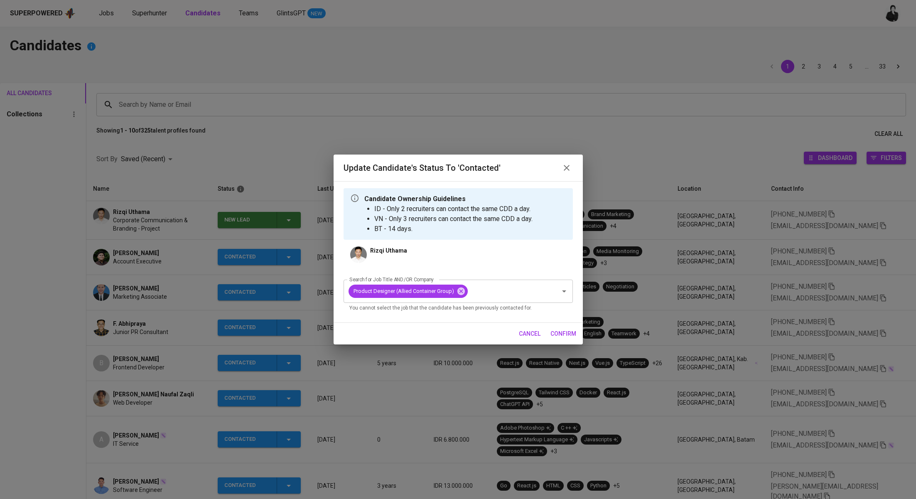
click at [549, 333] on button "confirm" at bounding box center [563, 333] width 32 height 15
